Goal: Task Accomplishment & Management: Use online tool/utility

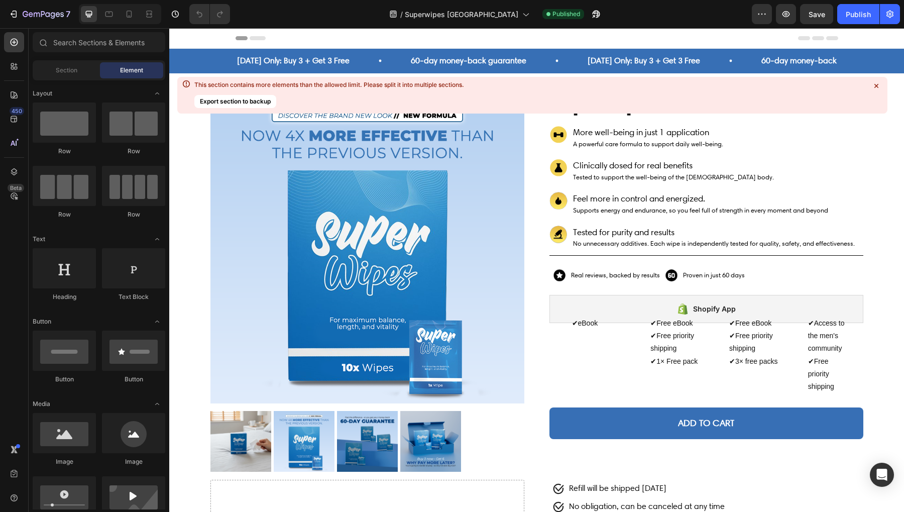
click at [131, 18] on icon at bounding box center [129, 14] width 10 height 10
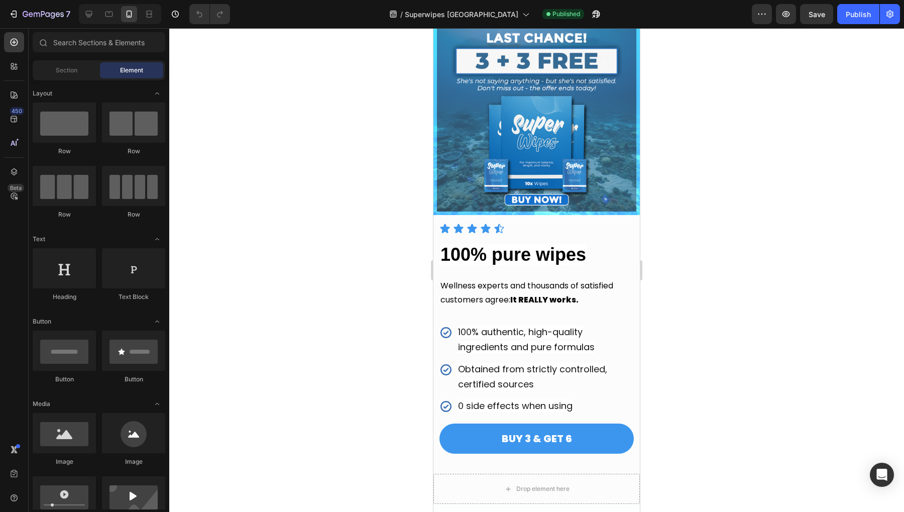
scroll to position [2071, 0]
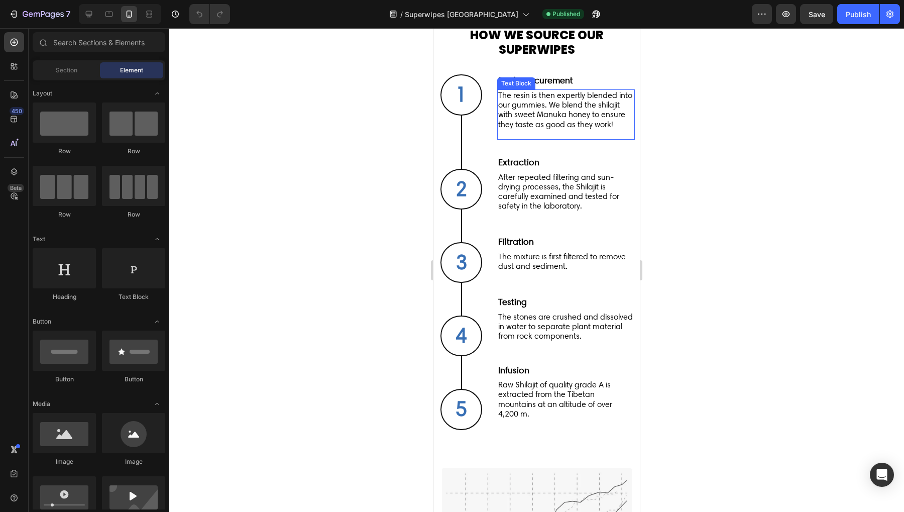
click at [533, 106] on p "The resin is then expertly blended into our gummies. We blend the shilajit with…" at bounding box center [566, 109] width 136 height 39
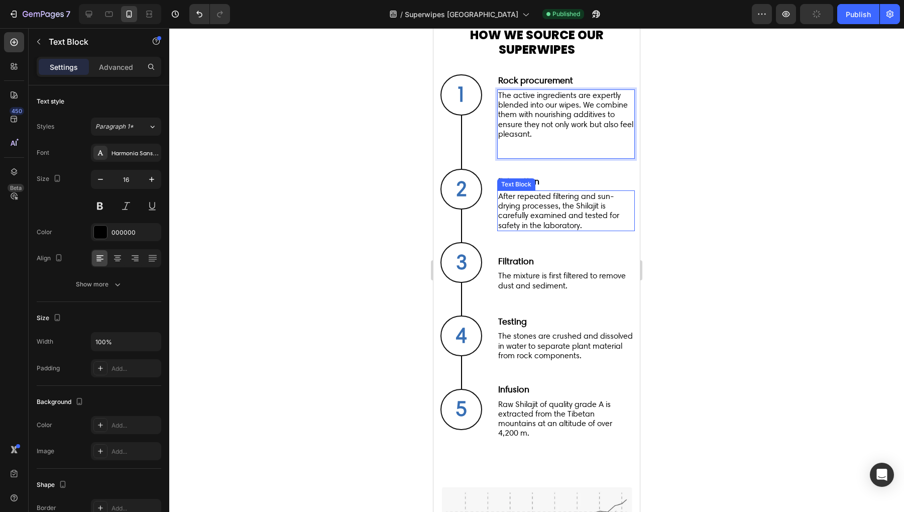
click at [569, 207] on p "After repeated filtering and sun-drying processes, the Shilajit is carefully ex…" at bounding box center [566, 210] width 136 height 39
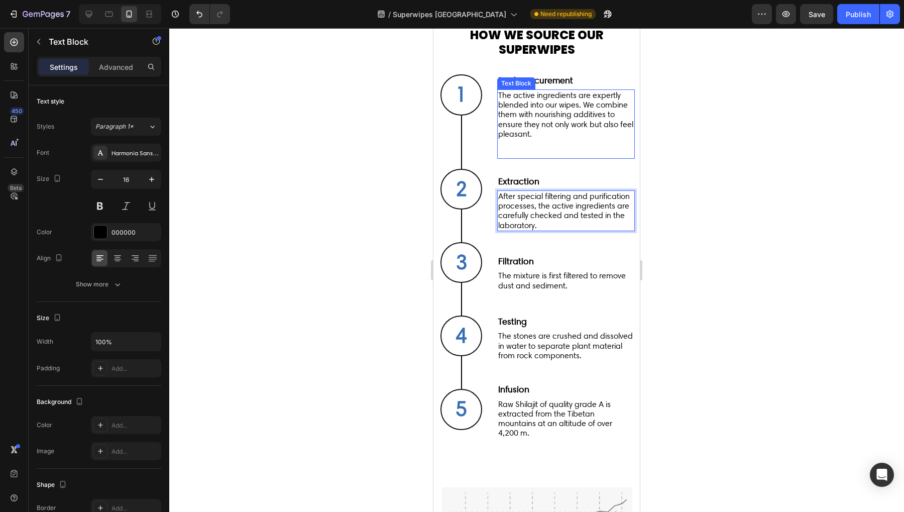
click at [569, 119] on p "The active ingredients are expertly blended into our wipes. We combine them wit…" at bounding box center [566, 114] width 136 height 48
click at [522, 215] on p "After special filtering and purification processes, the active ingredients are …" at bounding box center [566, 210] width 136 height 39
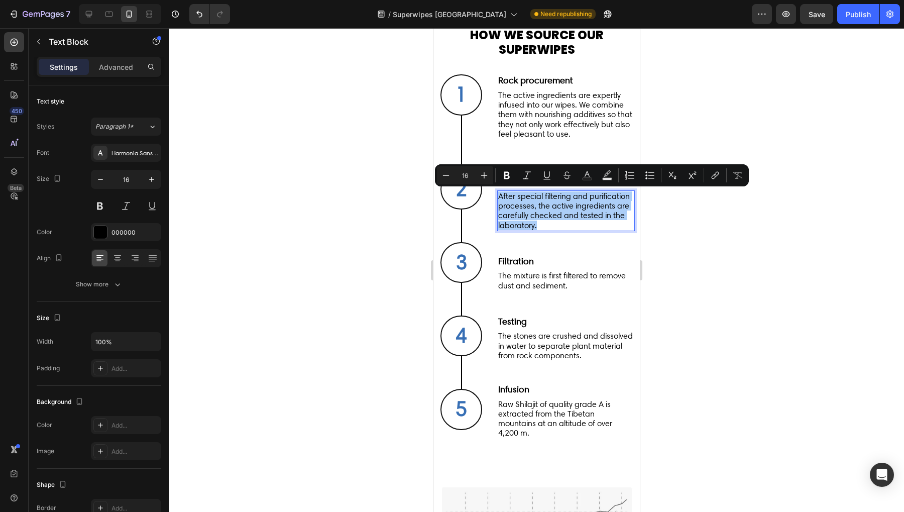
click at [732, 267] on div at bounding box center [536, 269] width 734 height 483
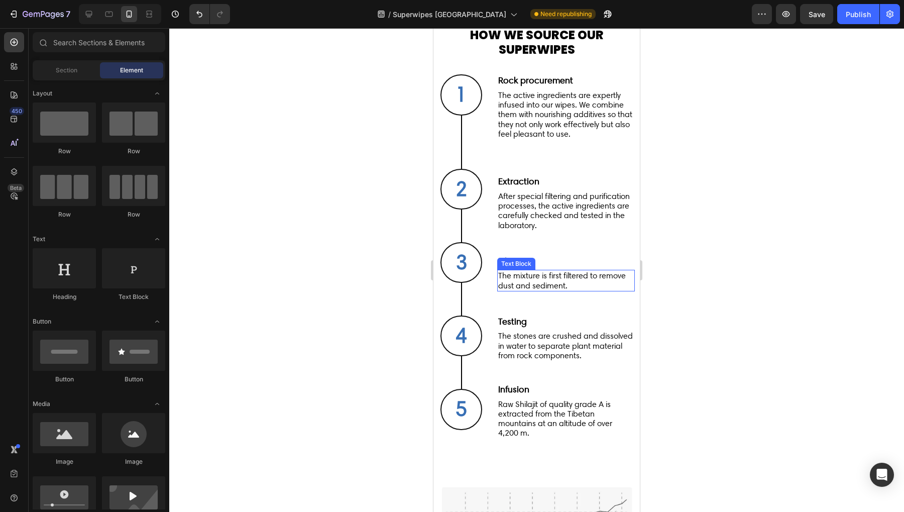
click at [550, 285] on p "The mixture is first filtered to remove dust and sediment." at bounding box center [566, 280] width 136 height 19
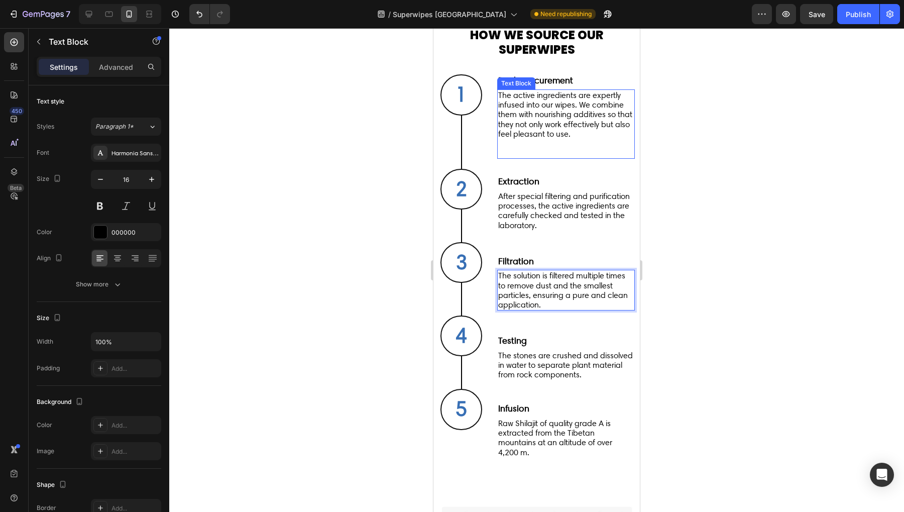
click at [564, 125] on p "The active ingredients are expertly infused into our wipes. We combine them wit…" at bounding box center [566, 114] width 136 height 48
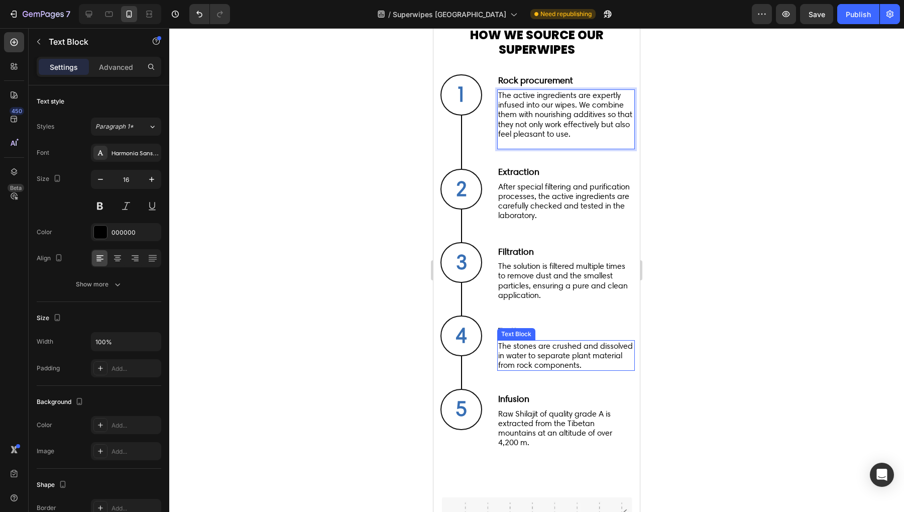
click at [549, 356] on p "The stones are crushed and dissolved in water to separate plant material from r…" at bounding box center [566, 355] width 136 height 29
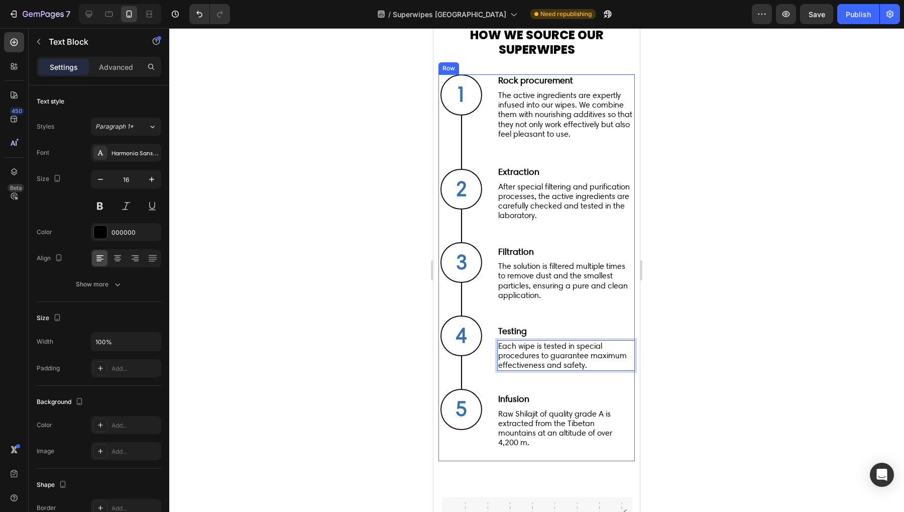
click at [554, 416] on p "Raw Shilajit of quality grade A is extracted from the Tibetan mountains at an a…" at bounding box center [566, 428] width 136 height 39
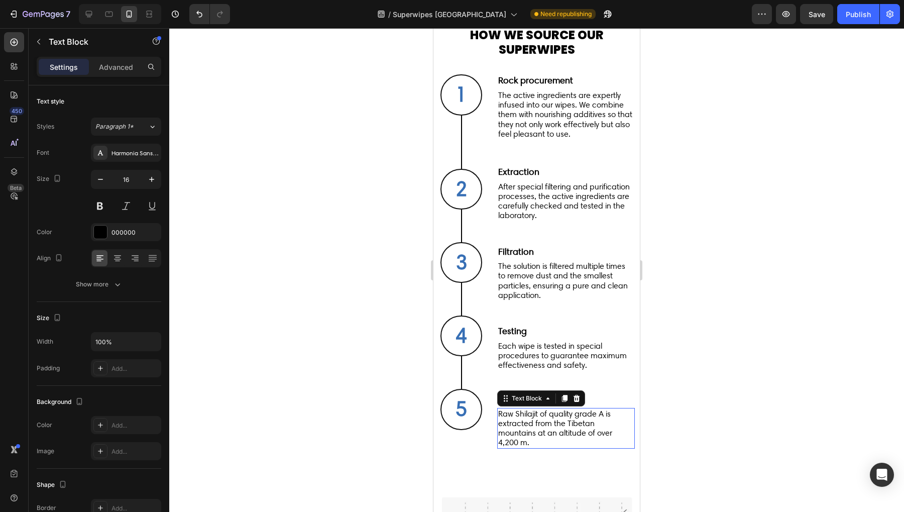
click at [554, 416] on p "Raw Shilajit of quality grade A is extracted from the Tibetan mountains at an a…" at bounding box center [566, 428] width 136 height 39
click at [859, 20] on button "Publish" at bounding box center [858, 14] width 42 height 20
